Goal: Navigation & Orientation: Go to known website

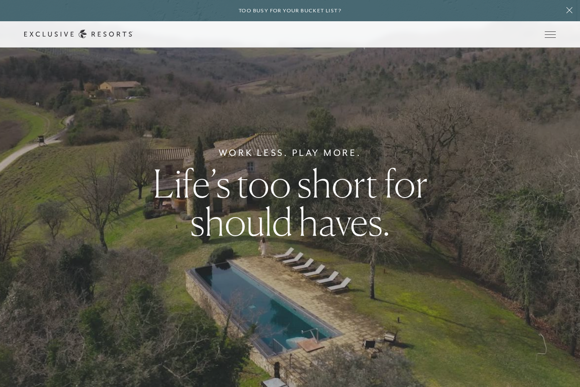
click at [570, 11] on icon at bounding box center [569, 10] width 6 height 6
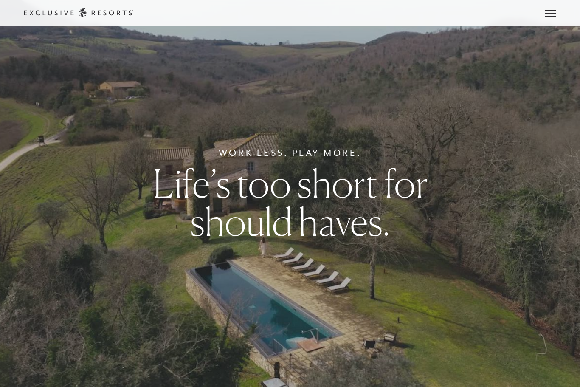
click at [556, 12] on button "Open navigation" at bounding box center [550, 13] width 11 height 6
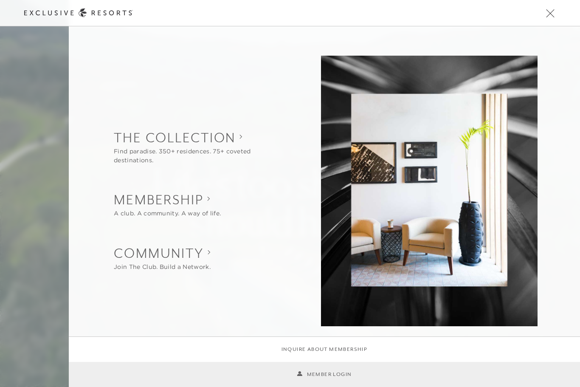
click at [338, 372] on link "Member Login" at bounding box center [324, 374] width 55 height 8
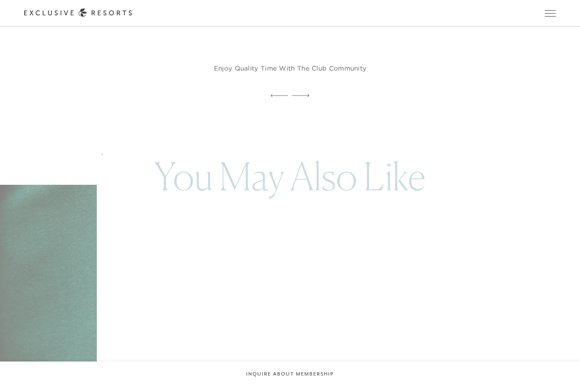
scroll to position [3962, 0]
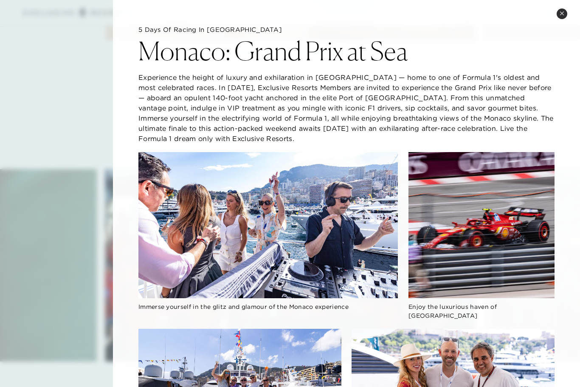
scroll to position [0, 0]
click at [556, 13] on button "Close quickview" at bounding box center [561, 13] width 11 height 11
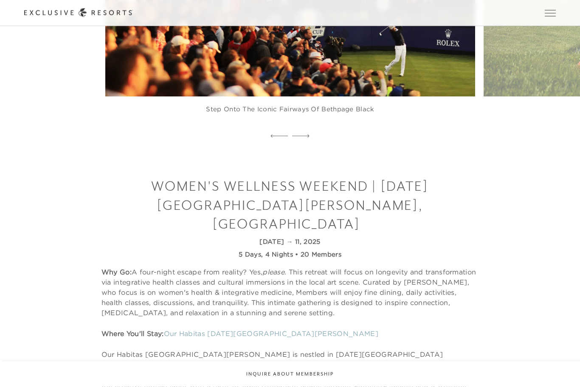
click at [551, 11] on span "Open navigation" at bounding box center [550, 13] width 11 height 6
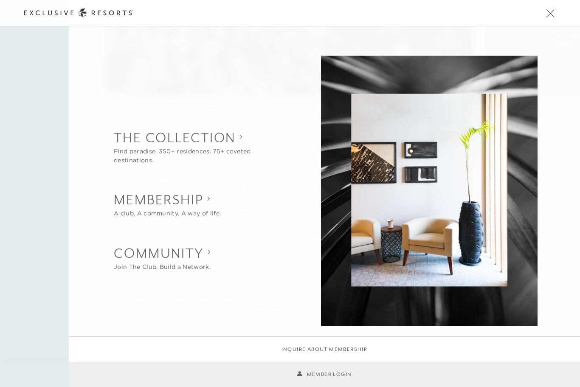
click at [559, 5] on div "Schedule a Meeting Get Started Visit home page Member Login Schedule a Meeting …" at bounding box center [290, 13] width 580 height 26
click at [540, 17] on div "Schedule a Meeting Get Started Visit home page Member Login Schedule a Meeting …" at bounding box center [289, 12] width 531 height 9
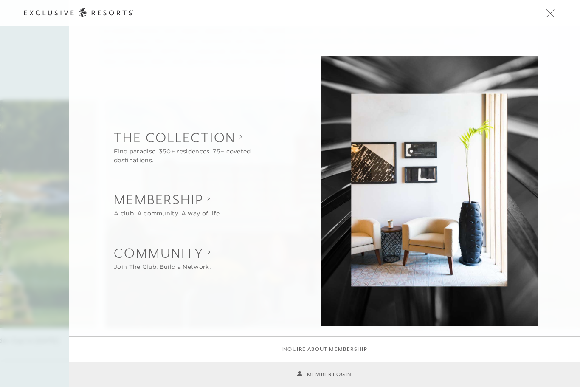
click at [545, 16] on button "Open navigation" at bounding box center [550, 13] width 11 height 6
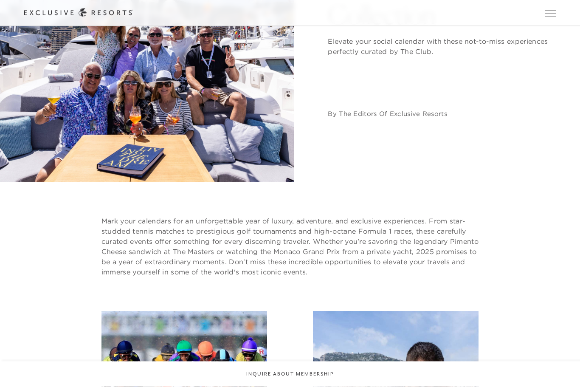
scroll to position [0, 0]
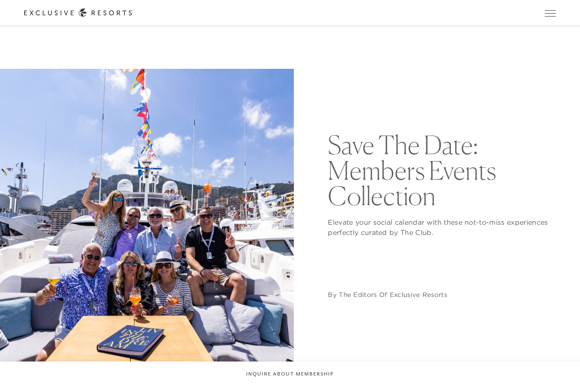
click at [545, 16] on button "Open navigation" at bounding box center [550, 13] width 11 height 6
click at [552, 14] on span "Open navigation" at bounding box center [550, 13] width 11 height 6
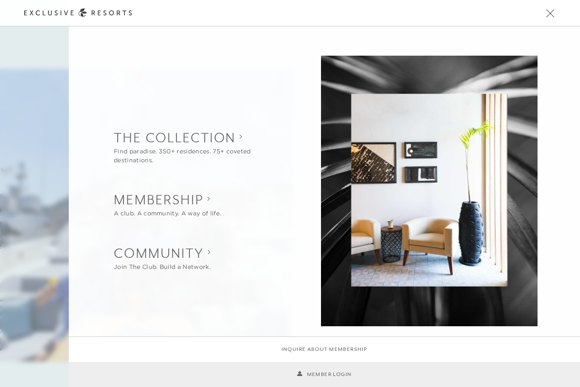
click at [335, 378] on link "Member Login" at bounding box center [324, 374] width 55 height 8
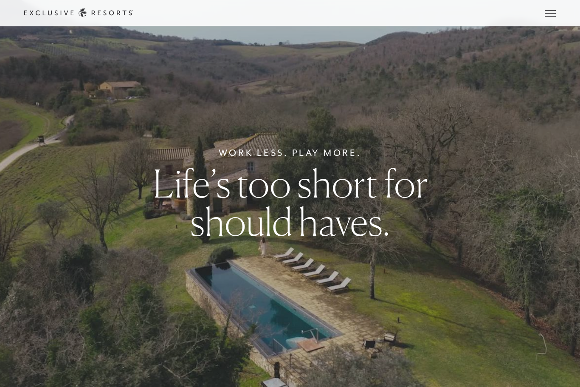
click at [553, 15] on span "Open navigation" at bounding box center [550, 13] width 11 height 6
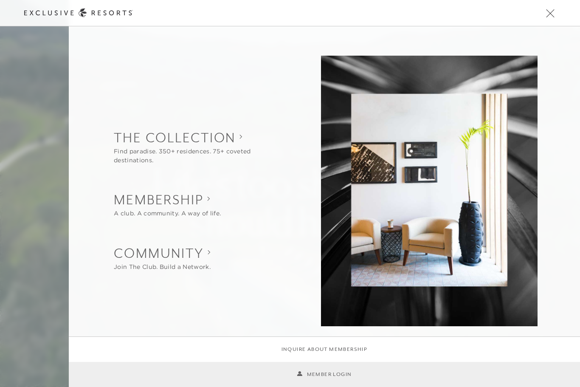
click at [336, 377] on link "Member Login" at bounding box center [324, 374] width 55 height 8
